Goal: Transaction & Acquisition: Book appointment/travel/reservation

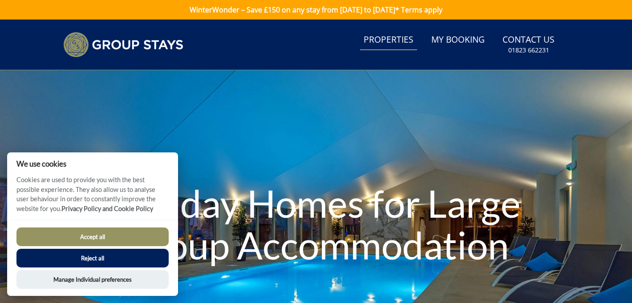
click at [385, 39] on link "Properties" at bounding box center [388, 40] width 57 height 20
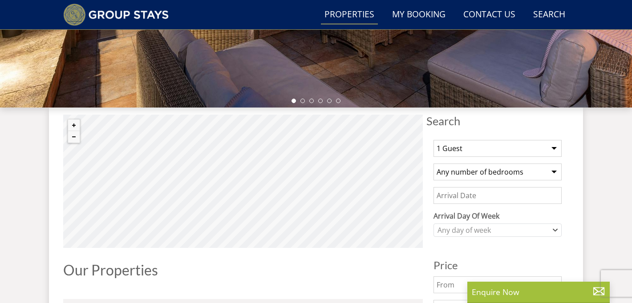
scroll to position [275, 0]
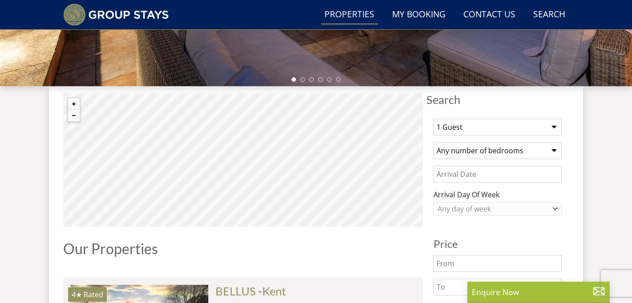
click at [461, 126] on select "1 Guest 2 Guests 3 Guests 4 Guests 5 Guests 6 Guests 7 Guests 8 Guests 9 Guests…" at bounding box center [497, 127] width 128 height 17
select select "18"
click at [433, 119] on select "1 Guest 2 Guests 3 Guests 4 Guests 5 Guests 6 Guests 7 Guests 8 Guests 9 Guests…" at bounding box center [497, 127] width 128 height 17
click at [466, 150] on select "Any number of bedrooms 4 Bedrooms 5 Bedrooms 6 Bedrooms 7 Bedrooms 8 Bedrooms 9…" at bounding box center [497, 150] width 128 height 17
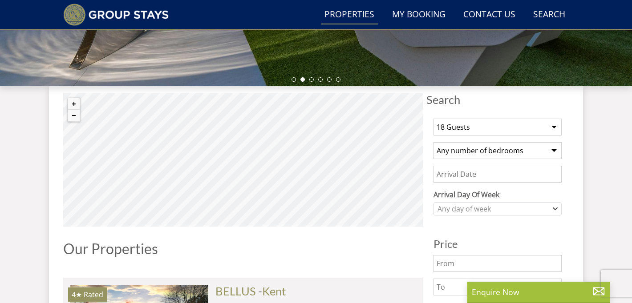
click at [500, 179] on input "Date" at bounding box center [497, 174] width 128 height 17
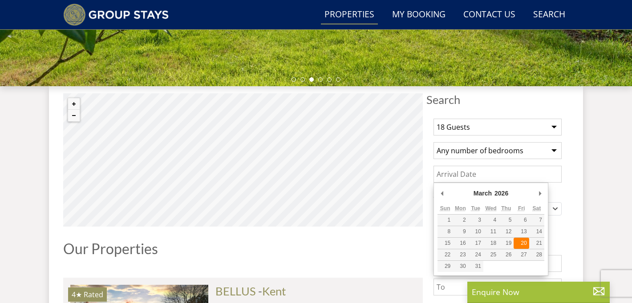
type input "[DATE]"
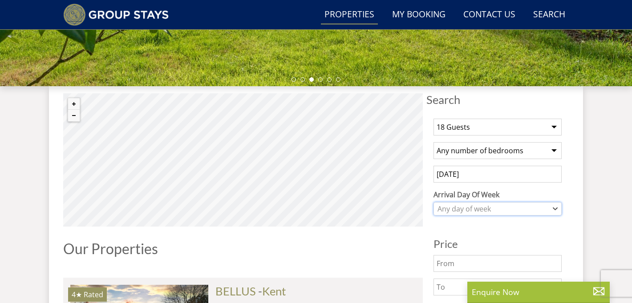
click at [507, 210] on div "Any day of week" at bounding box center [492, 209] width 115 height 10
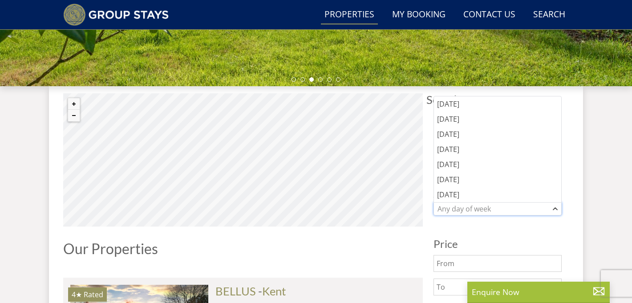
click at [507, 211] on div "Any day of week" at bounding box center [492, 209] width 115 height 10
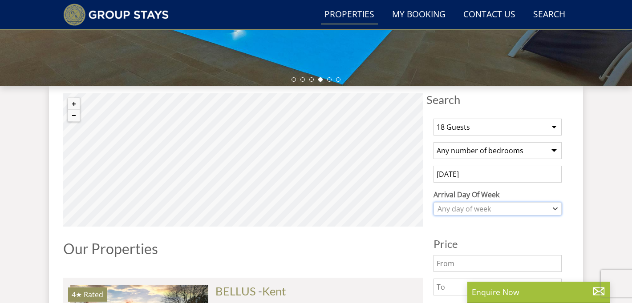
click at [507, 211] on div "Any day of week" at bounding box center [492, 209] width 115 height 10
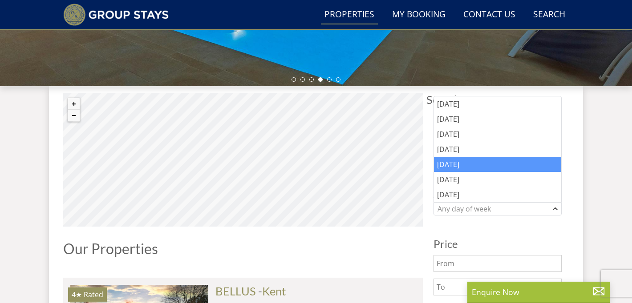
click at [473, 166] on div "[DATE]" at bounding box center [497, 164] width 127 height 15
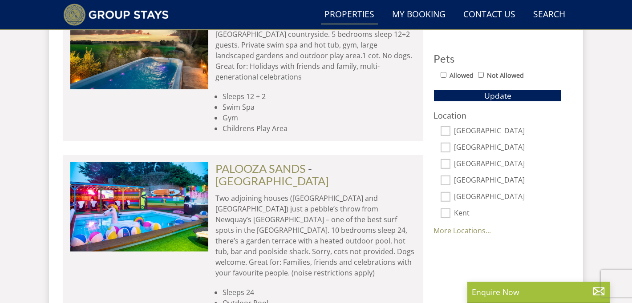
scroll to position [562, 0]
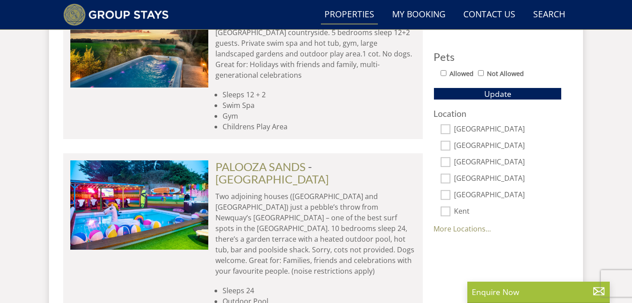
click at [446, 211] on input "Kent" at bounding box center [445, 212] width 10 height 10
checkbox input "true"
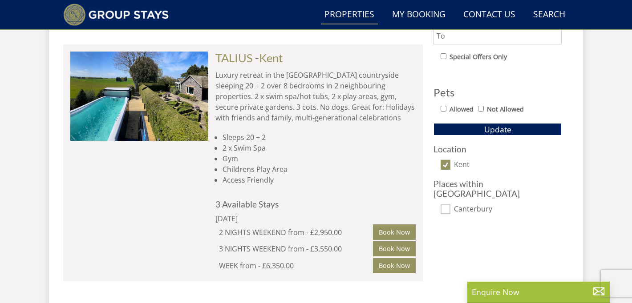
scroll to position [492, 0]
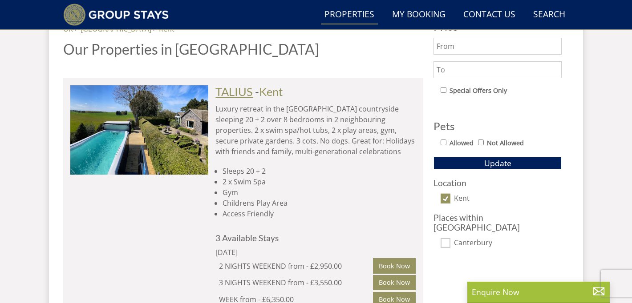
click at [245, 90] on link "TALIUS" at bounding box center [233, 91] width 37 height 13
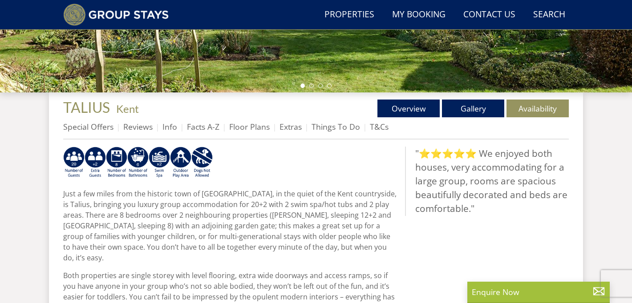
scroll to position [146, 0]
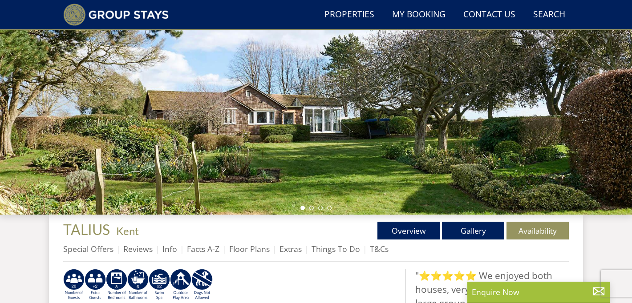
click at [445, 131] on div at bounding box center [316, 58] width 632 height 311
click at [311, 208] on li at bounding box center [311, 208] width 4 height 4
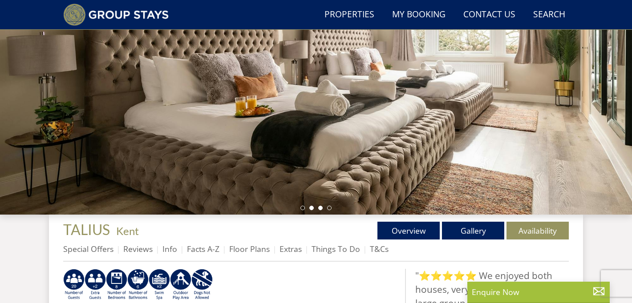
click at [322, 209] on li at bounding box center [320, 208] width 4 height 4
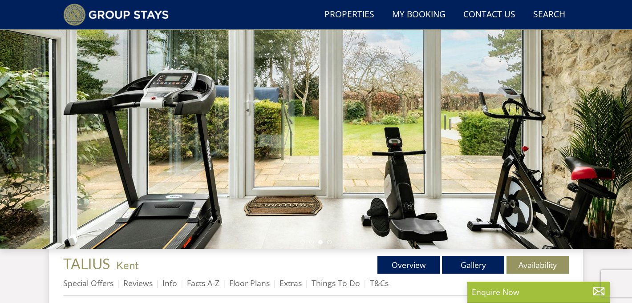
scroll to position [108, 0]
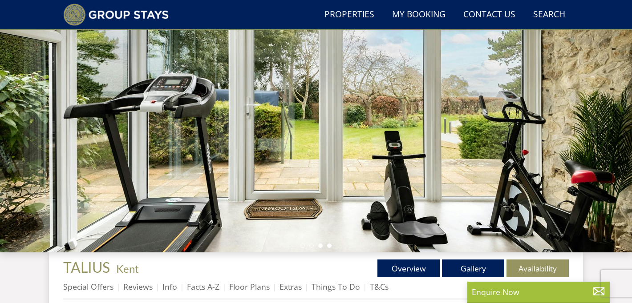
click at [330, 246] on li at bounding box center [329, 246] width 4 height 4
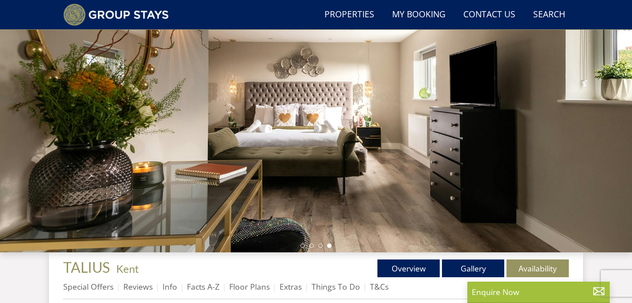
scroll to position [154, 0]
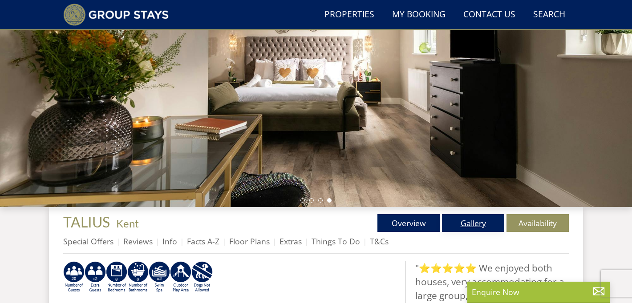
click at [477, 222] on link "Gallery" at bounding box center [473, 223] width 62 height 18
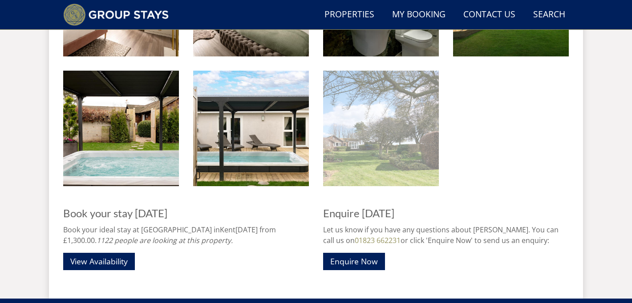
scroll to position [1249, 0]
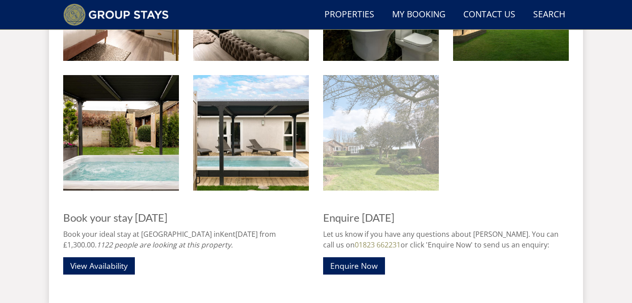
click at [391, 163] on img at bounding box center [381, 133] width 116 height 116
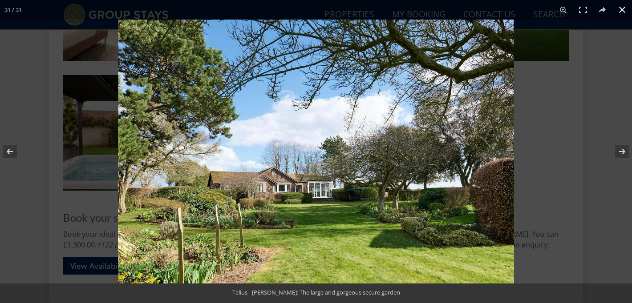
click at [620, 11] on button at bounding box center [622, 10] width 20 height 20
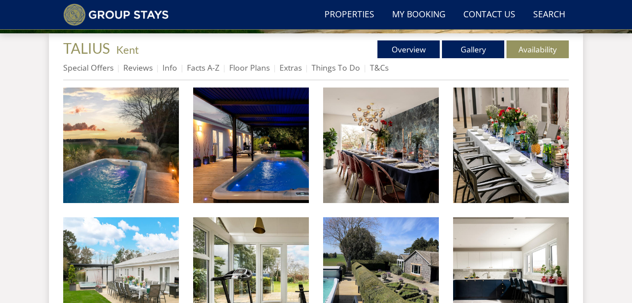
scroll to position [319, 0]
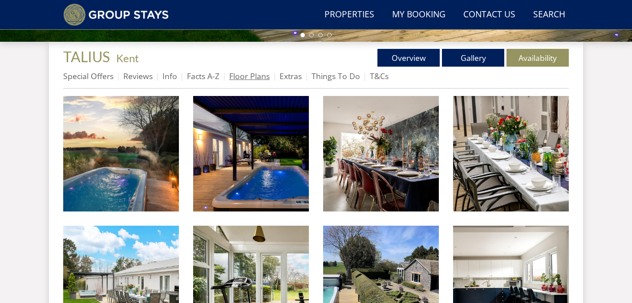
click at [244, 74] on link "Floor Plans" at bounding box center [249, 76] width 40 height 11
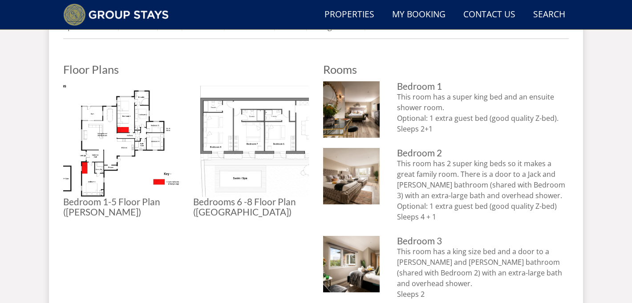
scroll to position [368, 0]
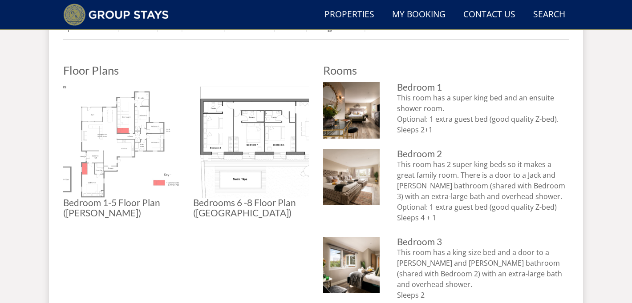
click at [112, 150] on img at bounding box center [121, 140] width 116 height 116
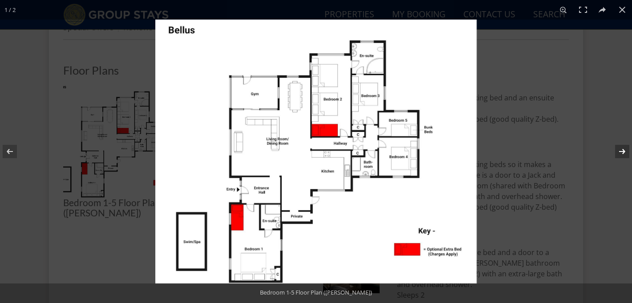
click at [626, 154] on button at bounding box center [616, 151] width 31 height 44
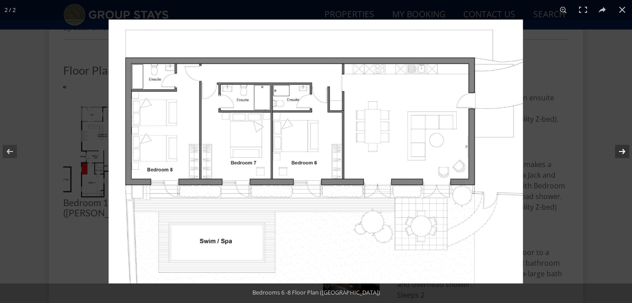
click at [624, 150] on button at bounding box center [616, 151] width 31 height 44
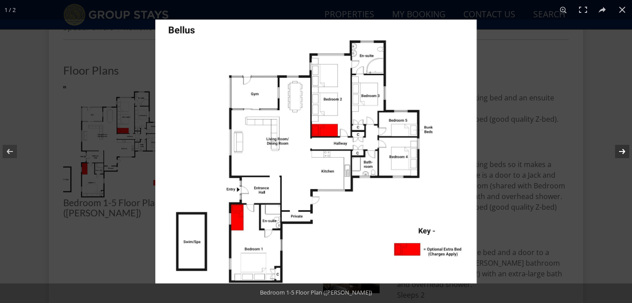
click at [624, 150] on button at bounding box center [616, 151] width 31 height 44
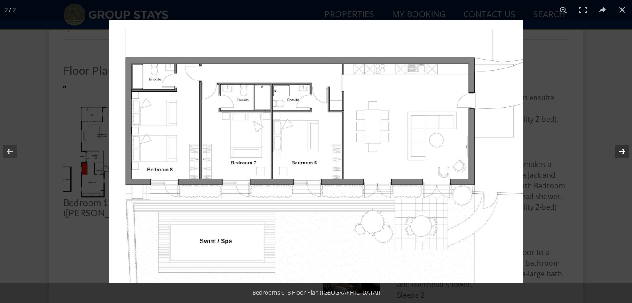
click at [624, 150] on button at bounding box center [616, 151] width 31 height 44
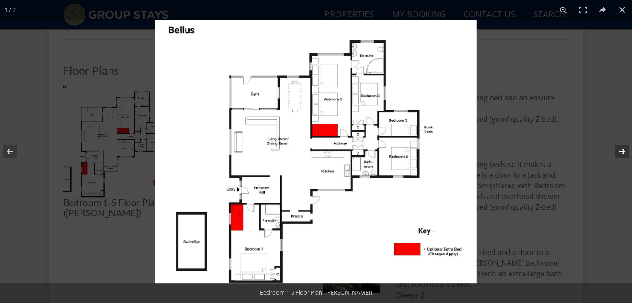
click at [624, 150] on button at bounding box center [616, 151] width 31 height 44
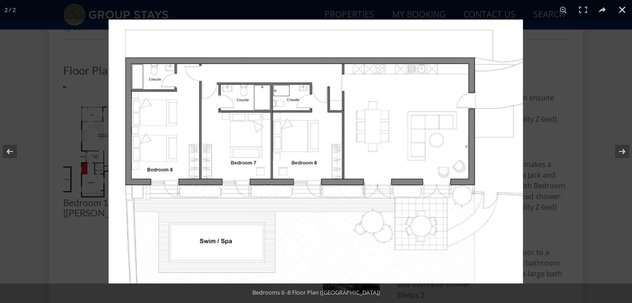
click at [568, 132] on div at bounding box center [425, 171] width 632 height 303
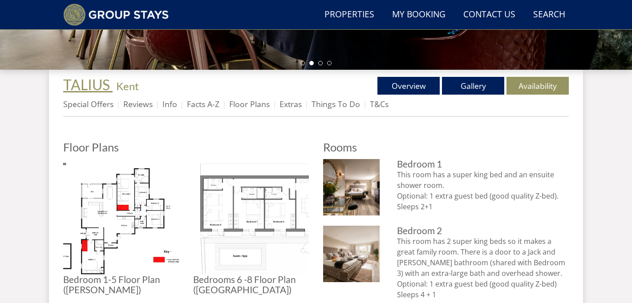
scroll to position [306, 0]
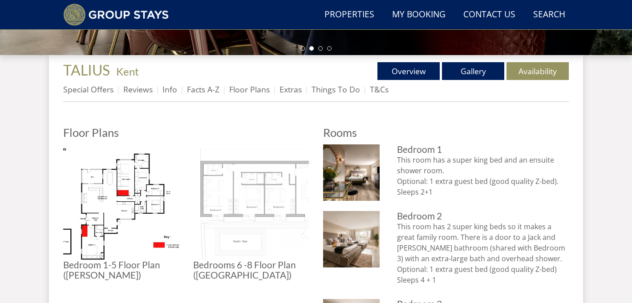
click at [219, 179] on img at bounding box center [251, 203] width 116 height 116
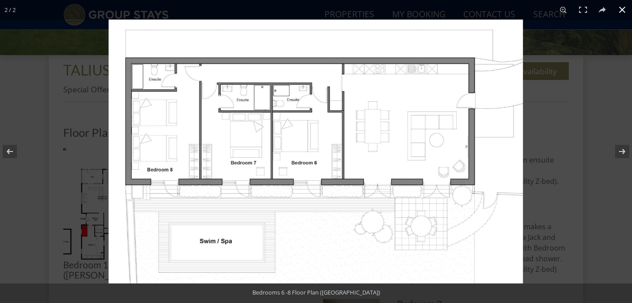
click at [585, 166] on div at bounding box center [425, 171] width 632 height 303
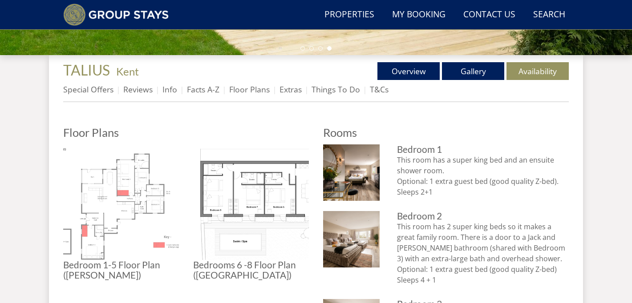
click at [93, 194] on img at bounding box center [121, 203] width 116 height 116
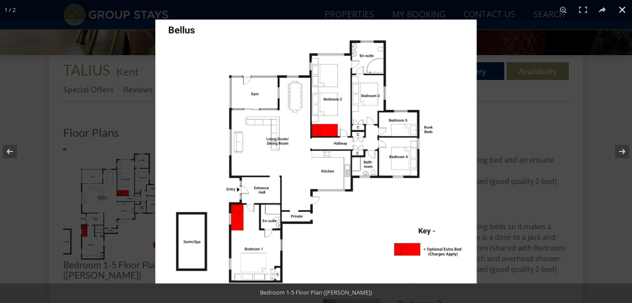
click at [622, 8] on button at bounding box center [622, 10] width 20 height 20
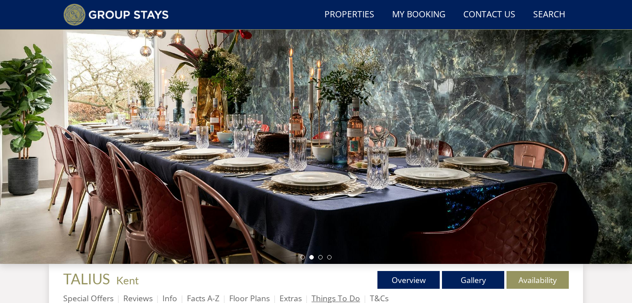
scroll to position [0, 0]
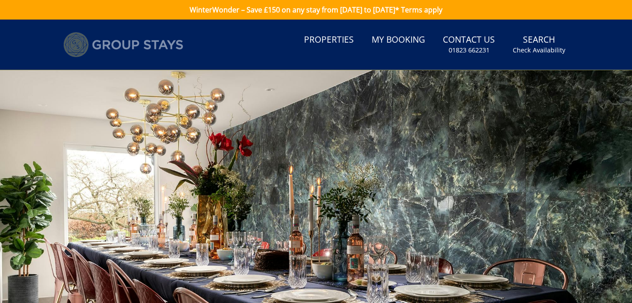
click at [145, 45] on img at bounding box center [123, 44] width 120 height 25
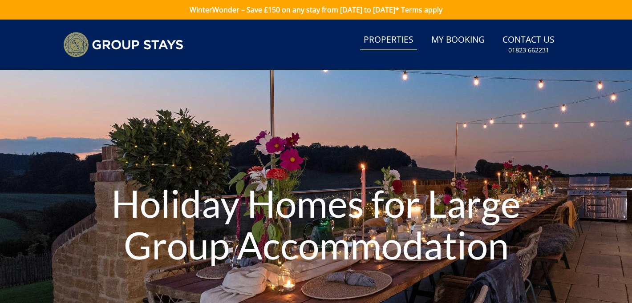
click at [379, 37] on link "Properties" at bounding box center [388, 40] width 57 height 20
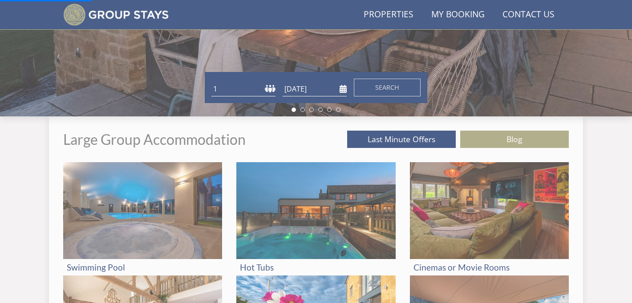
scroll to position [324, 0]
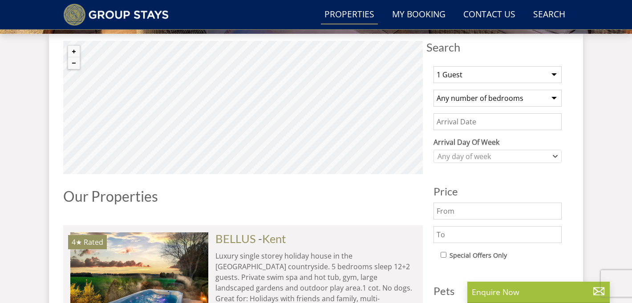
scroll to position [343, 0]
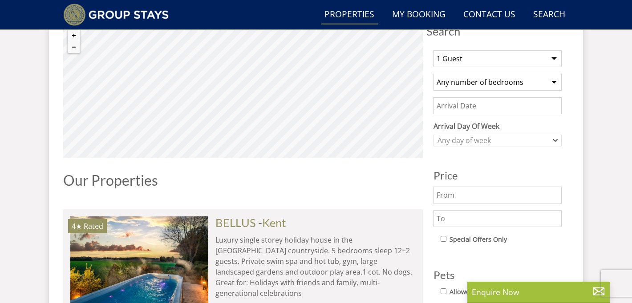
click at [479, 56] on select "1 Guest 2 Guests 3 Guests 4 Guests 5 Guests 6 Guests 7 Guests 8 Guests 9 Guests…" at bounding box center [497, 58] width 128 height 17
select select "18"
click at [433, 50] on select "1 Guest 2 Guests 3 Guests 4 Guests 5 Guests 6 Guests 7 Guests 8 Guests 9 Guests…" at bounding box center [497, 58] width 128 height 17
click at [470, 108] on input "Date" at bounding box center [497, 105] width 128 height 17
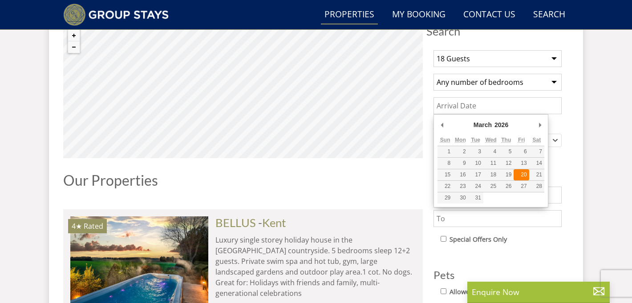
type input "[DATE]"
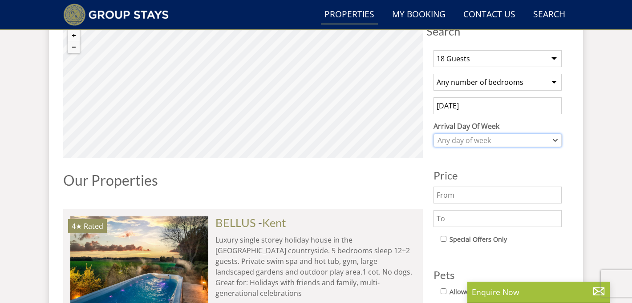
click at [476, 138] on div "Any day of week" at bounding box center [492, 141] width 115 height 10
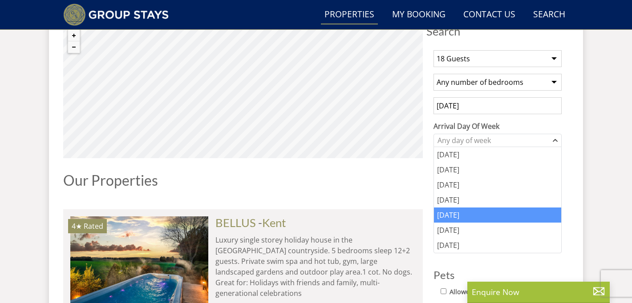
click at [457, 215] on div "[DATE]" at bounding box center [497, 215] width 127 height 15
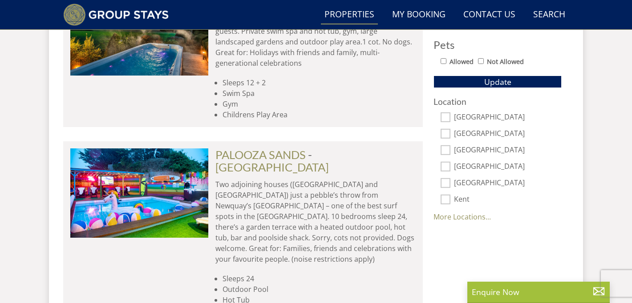
scroll to position [583, 0]
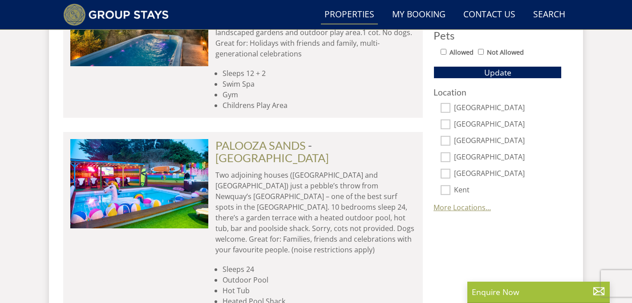
click at [468, 208] on link "More Locations..." at bounding box center [461, 208] width 57 height 10
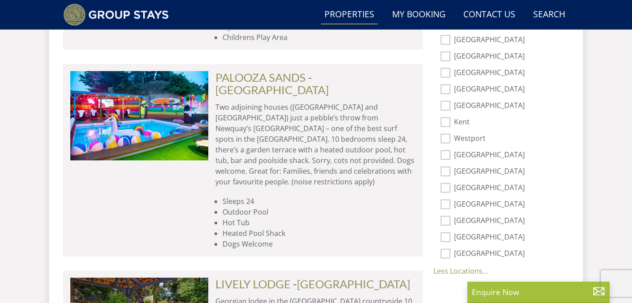
scroll to position [654, 0]
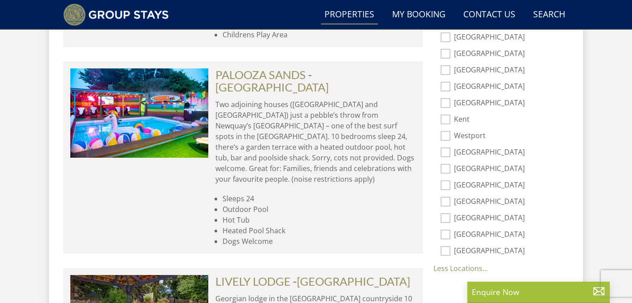
click at [447, 220] on input "[GEOGRAPHIC_DATA]" at bounding box center [445, 219] width 10 height 10
checkbox input "true"
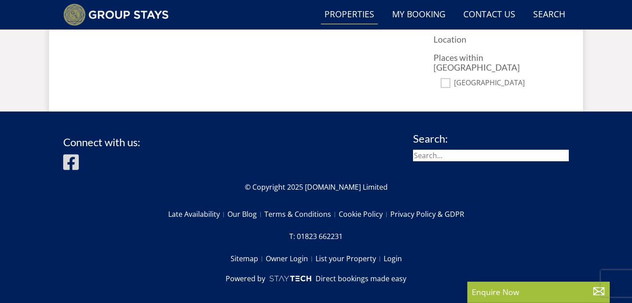
click at [448, 126] on div "Connect with us: Search: © Copyright 2025 [DOMAIN_NAME] Limited Late Availabili…" at bounding box center [315, 212] width 505 height 173
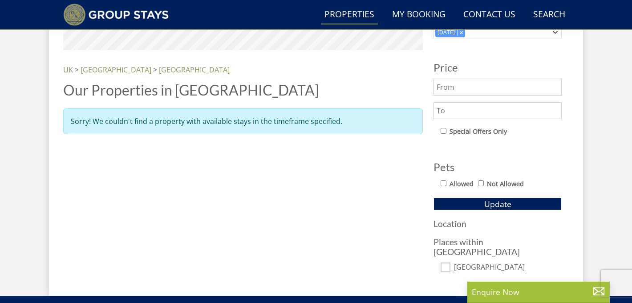
scroll to position [473, 0]
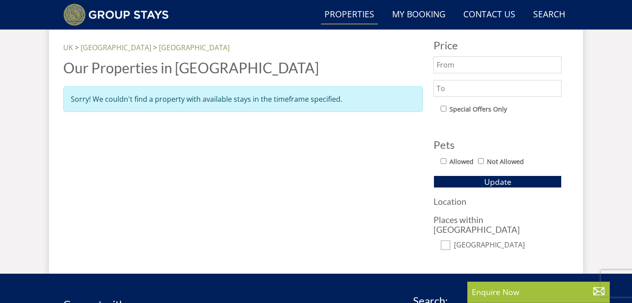
click at [444, 200] on h3 "Location" at bounding box center [497, 201] width 128 height 9
click at [455, 215] on h3 "Places within [GEOGRAPHIC_DATA]" at bounding box center [497, 224] width 128 height 19
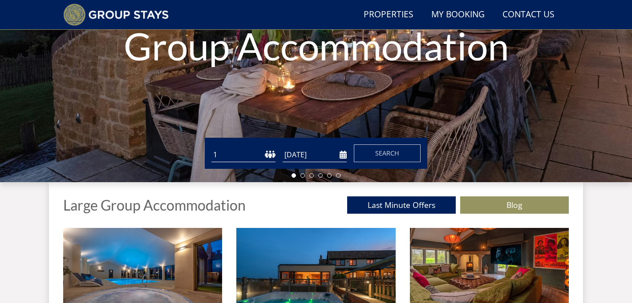
scroll to position [203, 0]
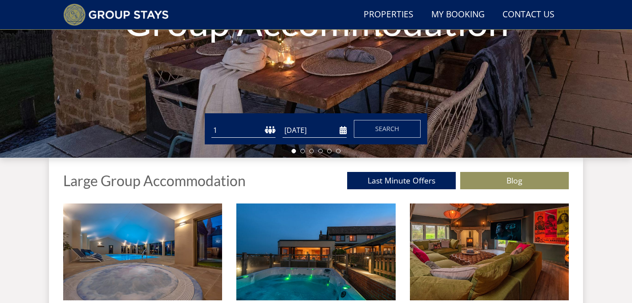
click at [247, 133] on select "1 2 3 4 5 6 7 8 9 10 11 12 13 14 15 16 17 18 19 20 21 22 23 24 25 26 27 28 29 3…" at bounding box center [243, 130] width 64 height 15
select select "18"
click at [211, 123] on select "1 2 3 4 5 6 7 8 9 10 11 12 13 14 15 16 17 18 19 20 21 22 23 24 25 26 27 28 29 3…" at bounding box center [243, 130] width 64 height 15
click at [343, 133] on input "[DATE]" at bounding box center [315, 130] width 64 height 15
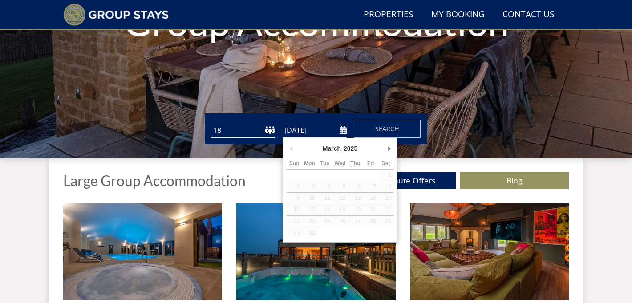
click at [355, 209] on td "20" at bounding box center [354, 211] width 15 height 12
click at [360, 208] on td "20" at bounding box center [354, 211] width 15 height 12
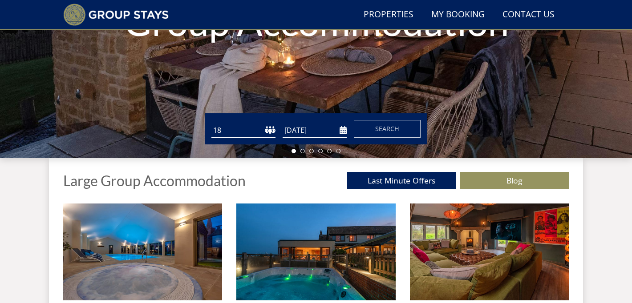
click at [530, 158] on div "Large Group Accommodation Last Minute Offers Blog" at bounding box center [315, 177] width 505 height 39
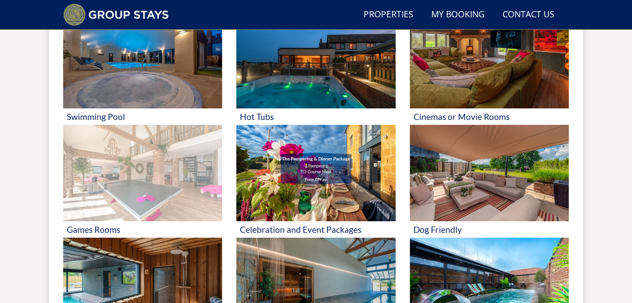
scroll to position [382, 0]
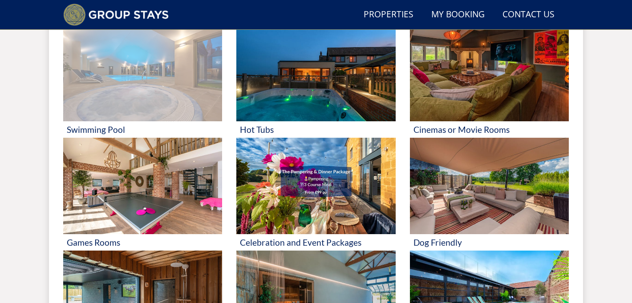
click at [172, 107] on img at bounding box center [142, 72] width 159 height 97
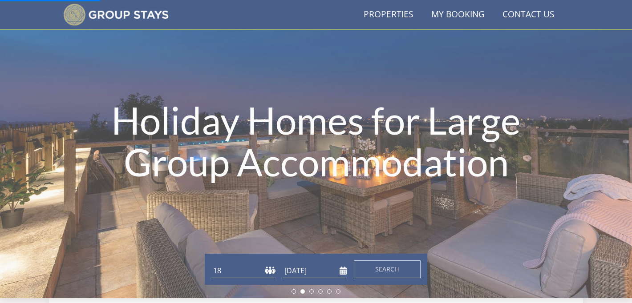
scroll to position [0, 0]
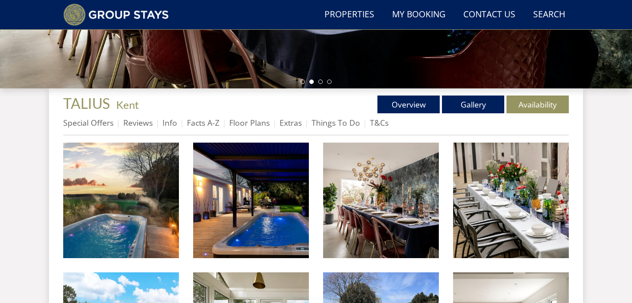
scroll to position [249, 0]
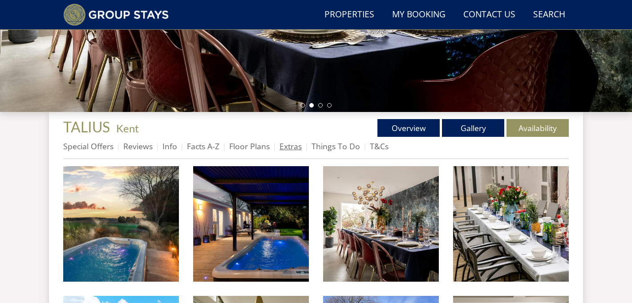
click at [291, 148] on link "Extras" at bounding box center [290, 146] width 22 height 11
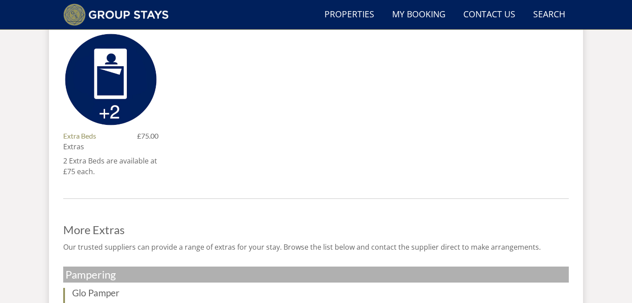
scroll to position [445, 0]
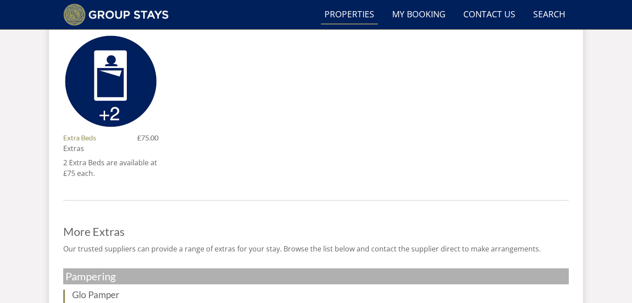
click at [339, 10] on link "Properties" at bounding box center [349, 15] width 57 height 20
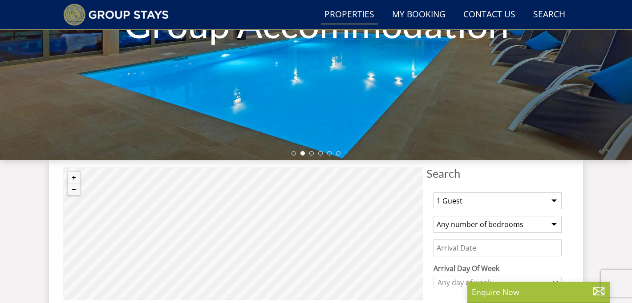
scroll to position [230, 0]
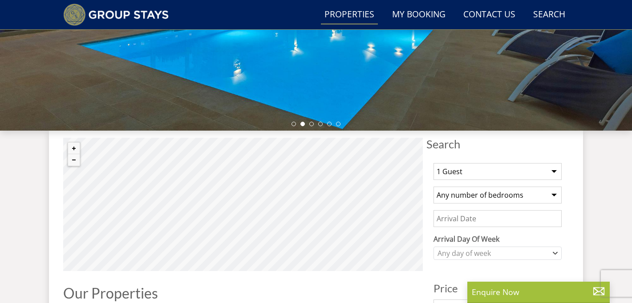
click at [494, 173] on select "1 Guest 2 Guests 3 Guests 4 Guests 5 Guests 6 Guests 7 Guests 8 Guests 9 Guests…" at bounding box center [497, 171] width 128 height 17
select select "18"
click at [433, 163] on select "1 Guest 2 Guests 3 Guests 4 Guests 5 Guests 6 Guests 7 Guests 8 Guests 9 Guests…" at bounding box center [497, 171] width 128 height 17
click at [486, 196] on select "Any number of bedrooms 4 Bedrooms 5 Bedrooms 6 Bedrooms 7 Bedrooms 8 Bedrooms 9…" at bounding box center [497, 195] width 128 height 17
click at [433, 187] on select "Any number of bedrooms 4 Bedrooms 5 Bedrooms 6 Bedrooms 7 Bedrooms 8 Bedrooms 9…" at bounding box center [497, 195] width 128 height 17
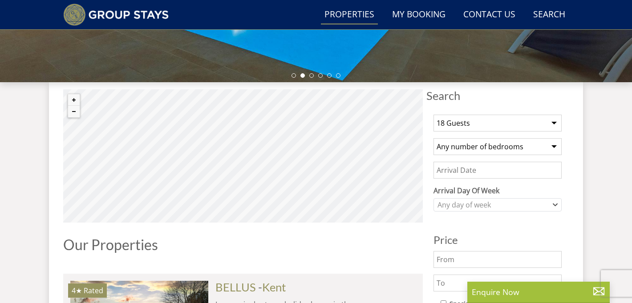
scroll to position [294, 0]
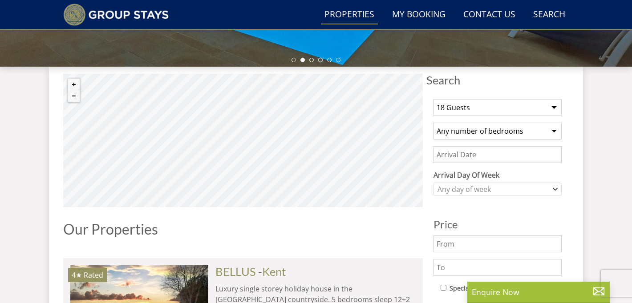
click at [485, 151] on input "Date" at bounding box center [497, 154] width 128 height 17
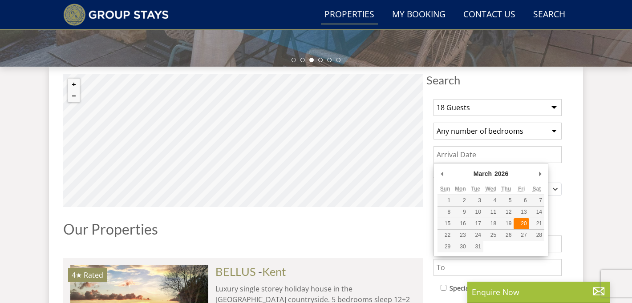
type input "[DATE]"
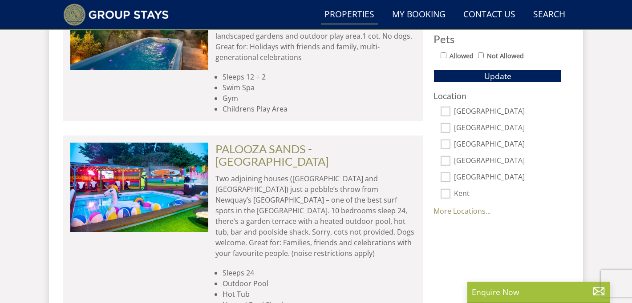
scroll to position [580, 0]
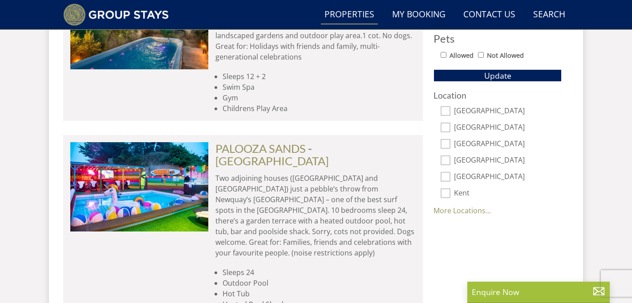
click at [443, 196] on input "Kent" at bounding box center [445, 194] width 10 height 10
checkbox input "true"
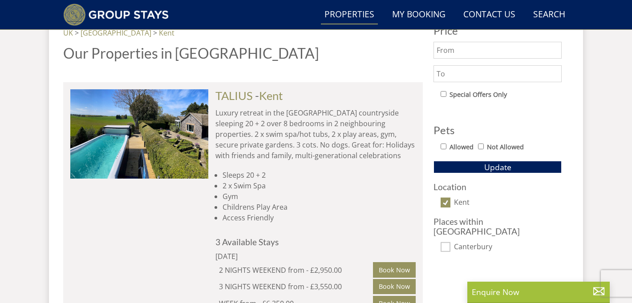
scroll to position [487, 0]
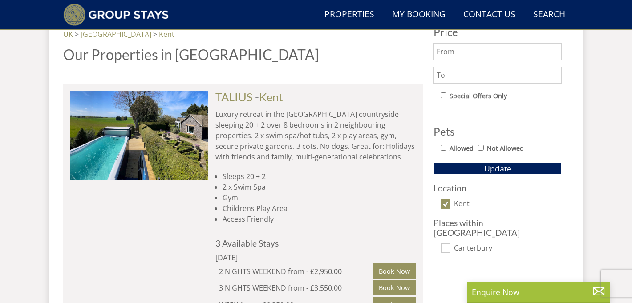
click at [447, 206] on input "Kent" at bounding box center [445, 204] width 10 height 10
checkbox input "false"
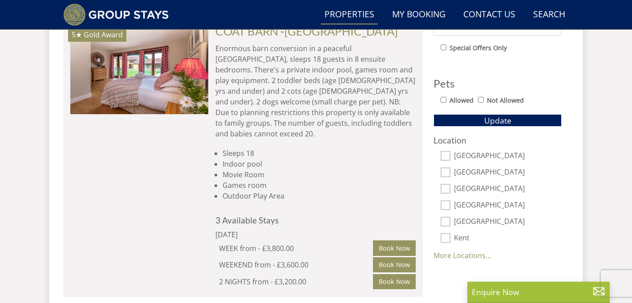
scroll to position [533, 0]
